Goal: Task Accomplishment & Management: Manage account settings

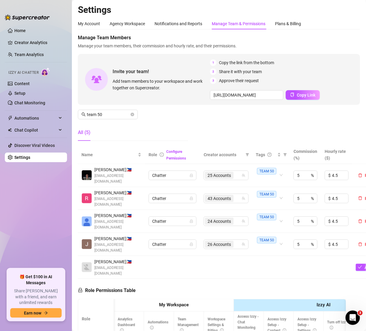
scroll to position [0, 11]
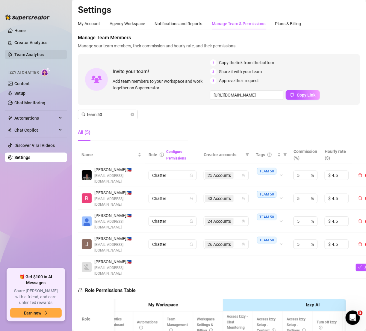
click at [20, 52] on link "Team Analytics" at bounding box center [28, 54] width 29 height 5
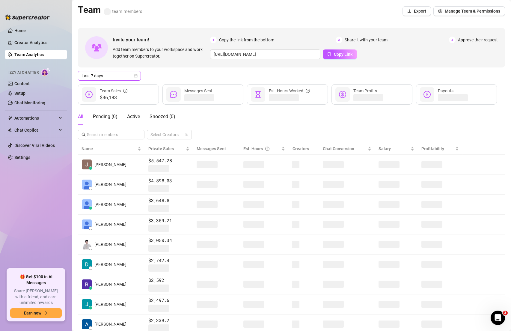
click at [134, 77] on icon "calendar" at bounding box center [136, 76] width 4 height 4
click at [232, 130] on div "All Pending ( 0 ) Active Snoozed ( 0 ) Select Creators" at bounding box center [291, 123] width 427 height 31
click at [172, 116] on span "Snoozed ( 0 )" at bounding box center [163, 117] width 26 height 6
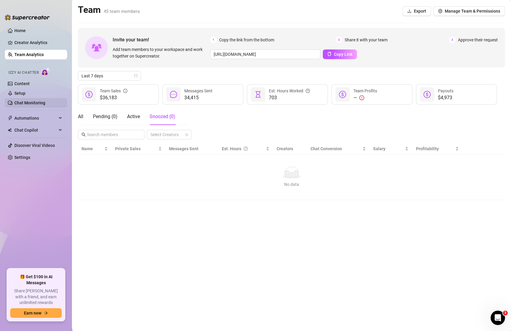
click at [30, 104] on link "Chat Monitoring" at bounding box center [29, 102] width 31 height 5
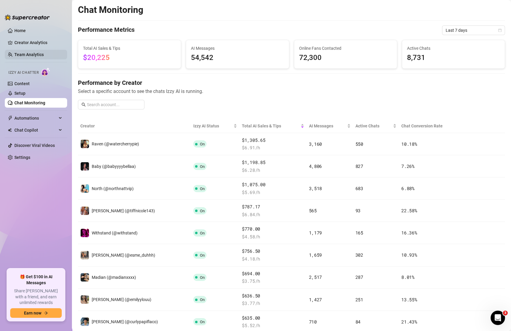
click at [41, 53] on link "Team Analytics" at bounding box center [28, 54] width 29 height 5
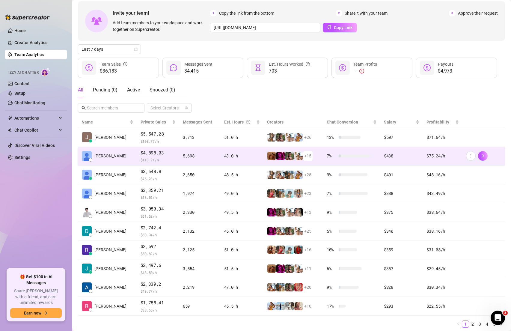
scroll to position [27, 0]
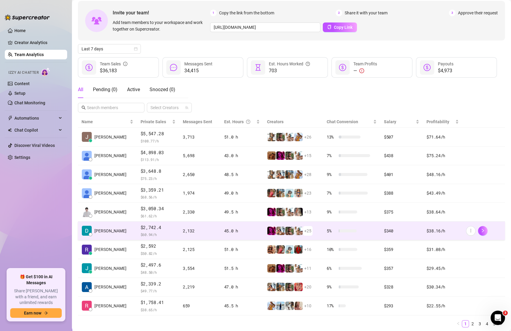
click at [183, 229] on div "2,132" at bounding box center [200, 230] width 34 height 7
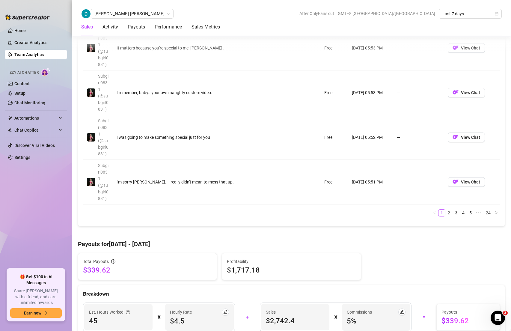
scroll to position [753, 0]
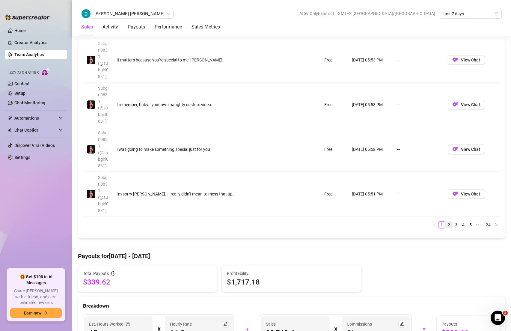
click at [366, 221] on link "2" at bounding box center [449, 224] width 7 height 7
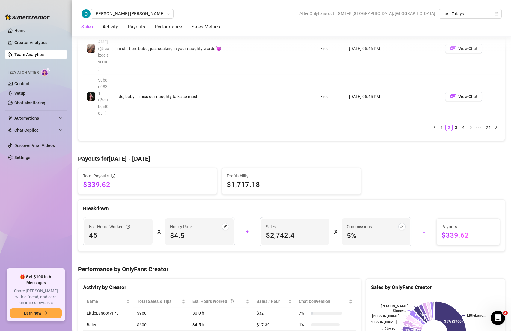
scroll to position [727, 0]
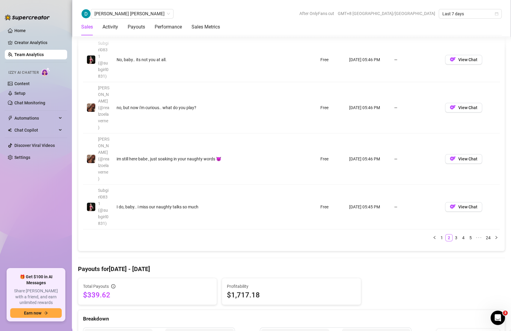
click at [366, 234] on link "4" at bounding box center [463, 237] width 7 height 7
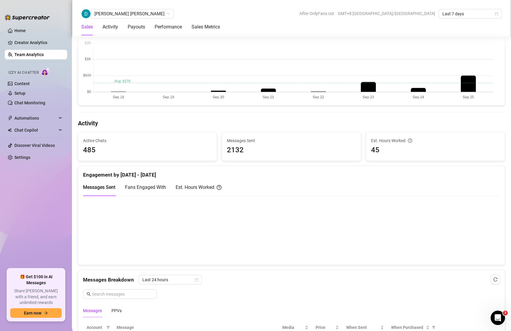
scroll to position [98, 0]
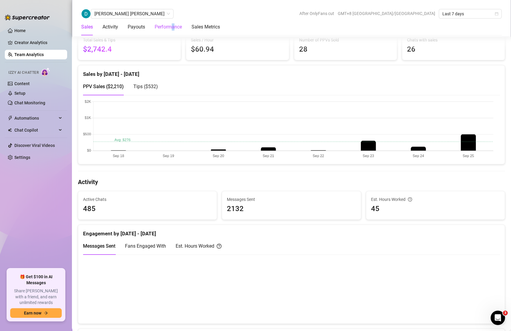
click at [173, 27] on div "Performance" at bounding box center [168, 26] width 27 height 7
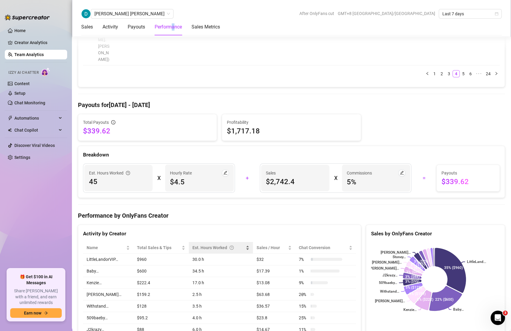
scroll to position [973, 0]
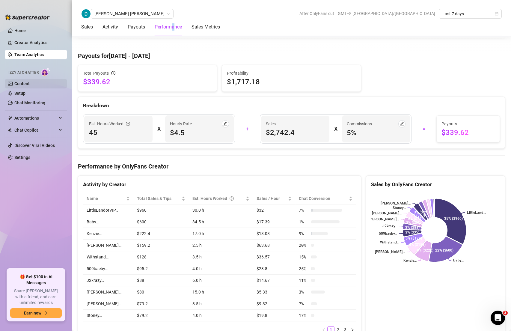
click at [25, 85] on link "Content" at bounding box center [21, 83] width 15 height 5
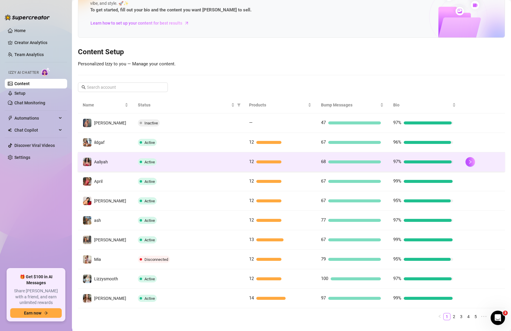
scroll to position [39, 0]
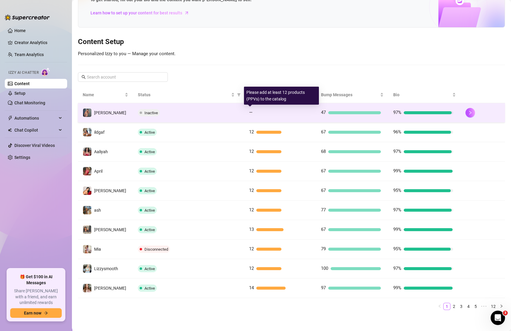
click at [269, 115] on div "—" at bounding box center [279, 112] width 60 height 7
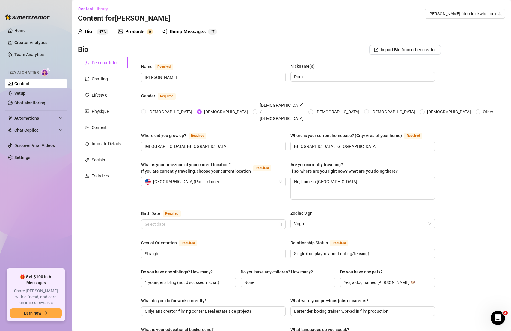
radio input "true"
type input "[DATE]"
click at [141, 33] on div "Products" at bounding box center [134, 31] width 19 height 7
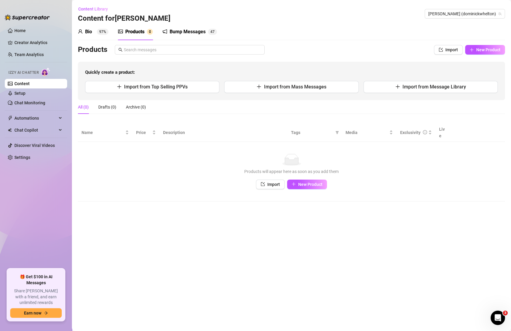
click at [366, 57] on div "Products Import New Product Quickly create a product: Import from Top Selling P…" at bounding box center [291, 72] width 427 height 55
click at [366, 50] on span "New Product" at bounding box center [488, 49] width 24 height 5
type textarea "Type your message here..."
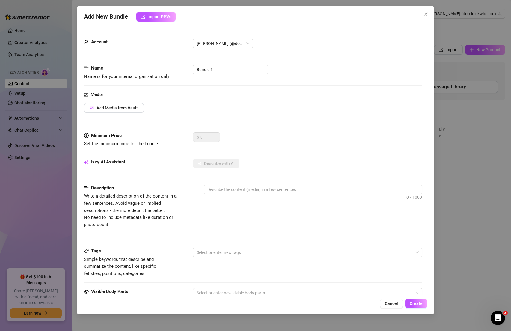
click at [366, 133] on div "Add New Bundle Import PPVs Account [PERSON_NAME] (@dominickwhelton) Name Name i…" at bounding box center [255, 165] width 511 height 331
